Goal: Transaction & Acquisition: Purchase product/service

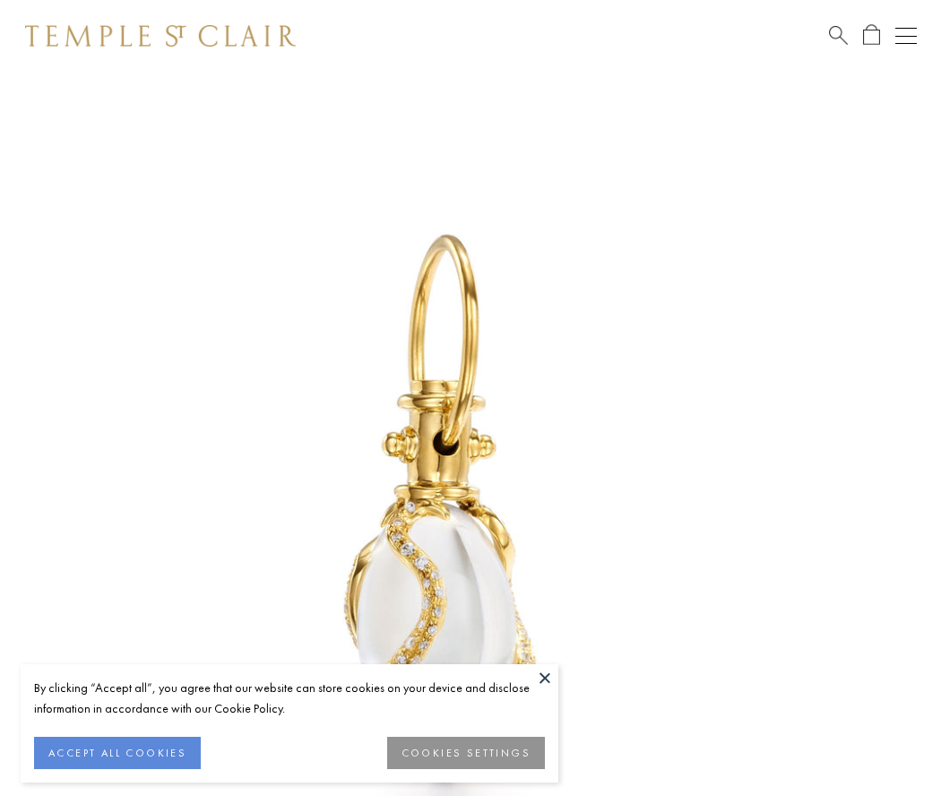
scroll to position [22, 0]
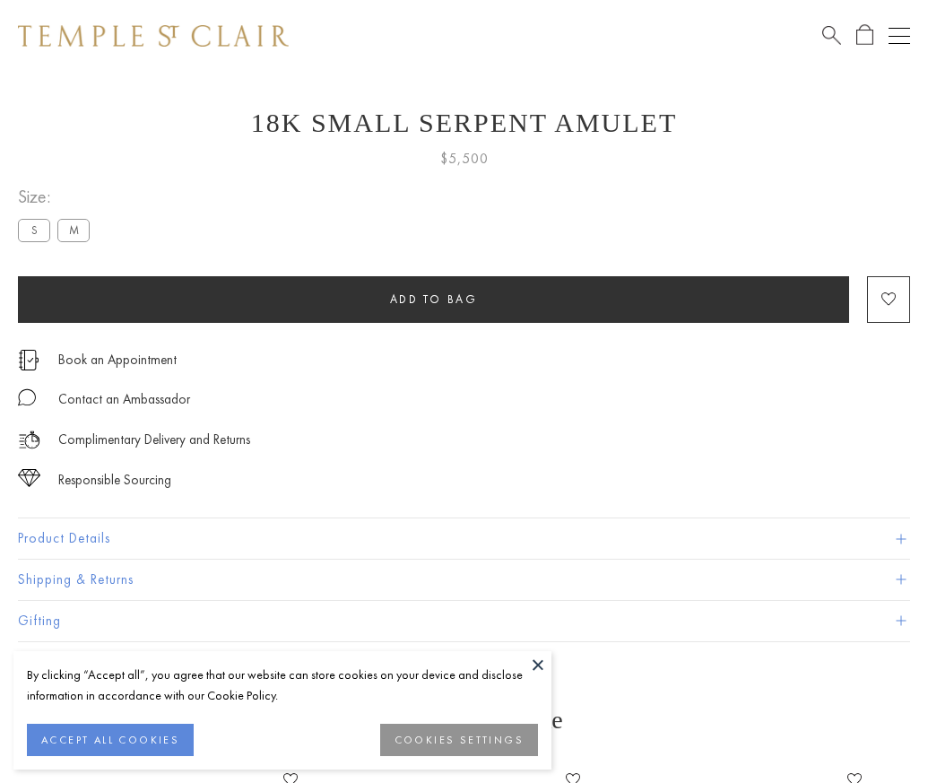
click at [433, 299] on span "Add to bag" at bounding box center [434, 298] width 88 height 15
